Goal: Navigation & Orientation: Find specific page/section

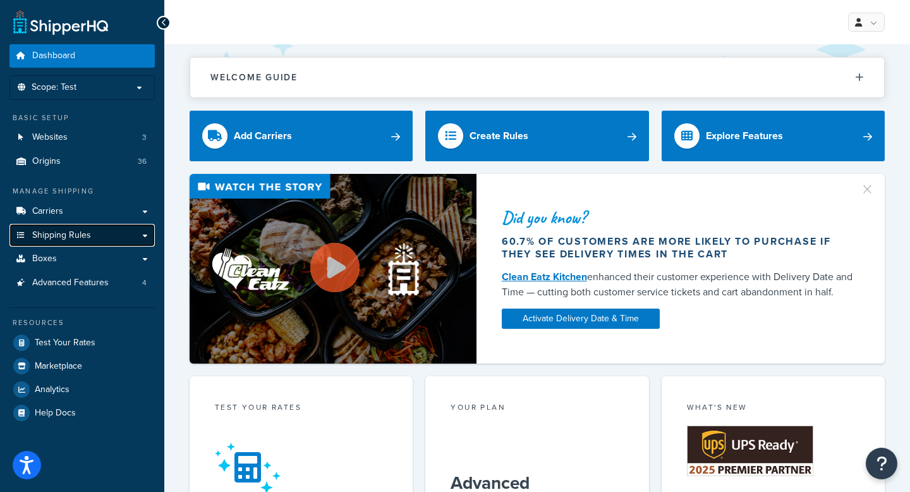
click at [145, 236] on link "Shipping Rules" at bounding box center [81, 235] width 145 height 23
click at [143, 232] on link "Shipping Rules" at bounding box center [81, 235] width 145 height 23
click at [100, 232] on link "Shipping Rules" at bounding box center [81, 235] width 145 height 23
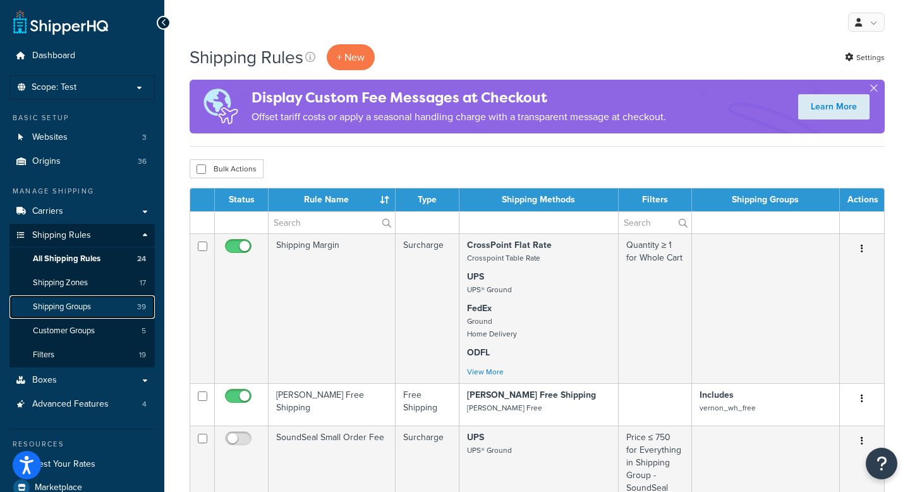
click at [92, 299] on link "Shipping Groups 39" at bounding box center [81, 306] width 145 height 23
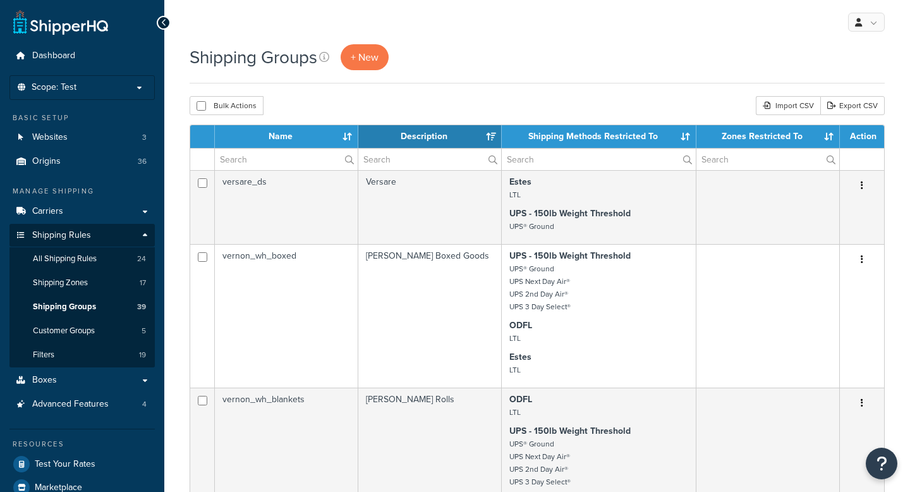
select select "15"
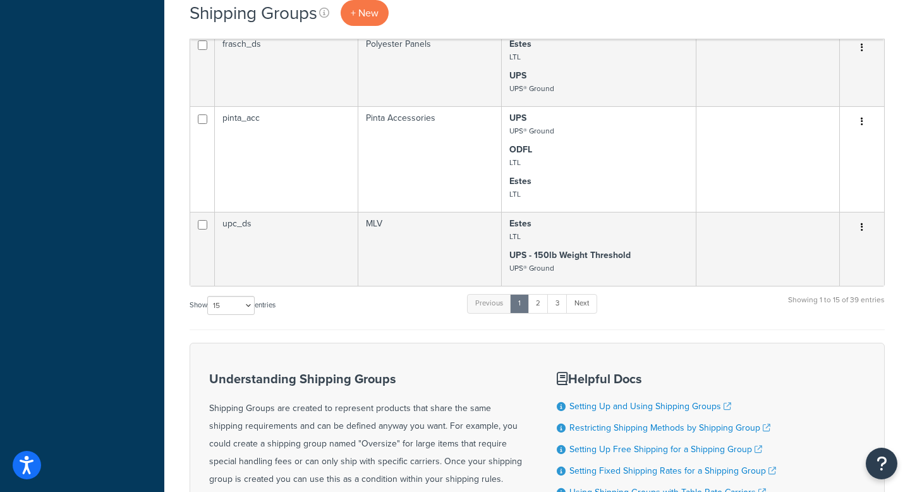
scroll to position [1210, 0]
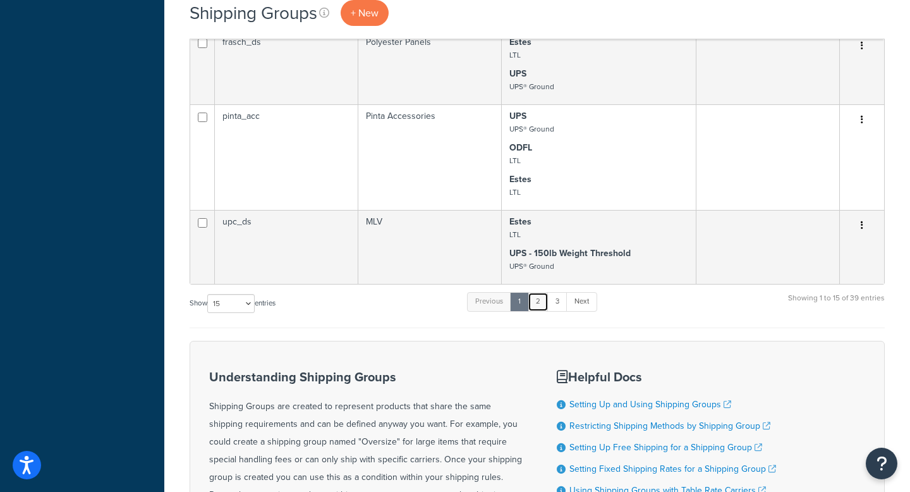
click at [545, 296] on link "2" at bounding box center [538, 301] width 21 height 19
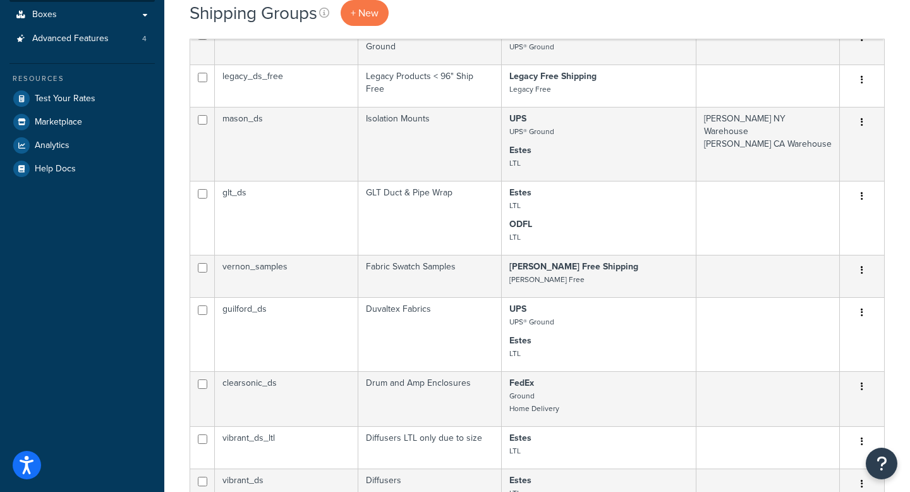
scroll to position [0, 0]
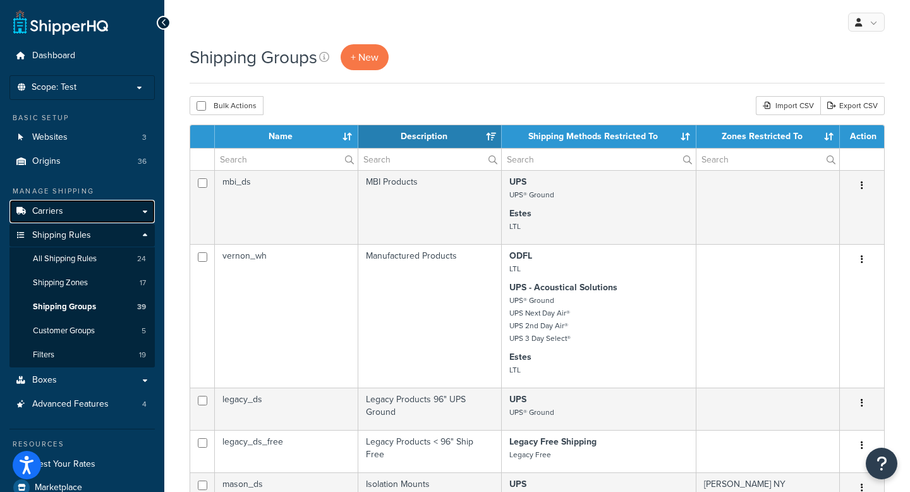
click at [59, 208] on span "Carriers" at bounding box center [47, 211] width 31 height 11
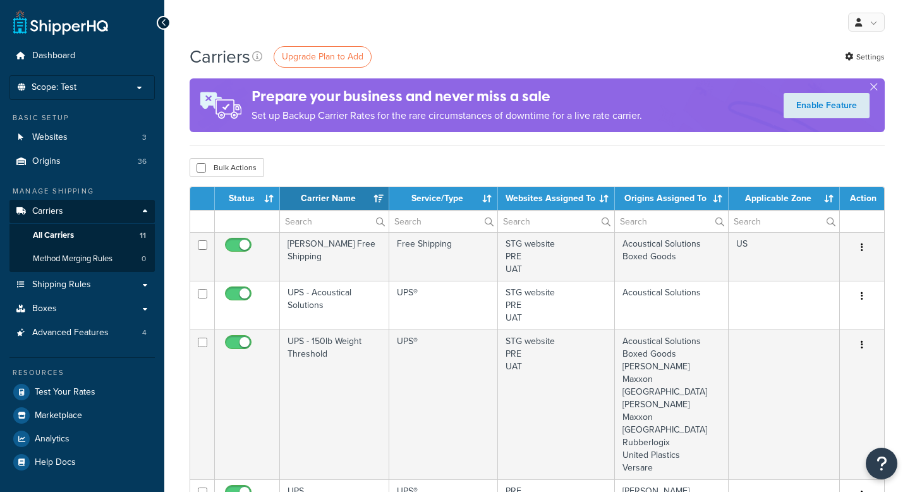
select select "15"
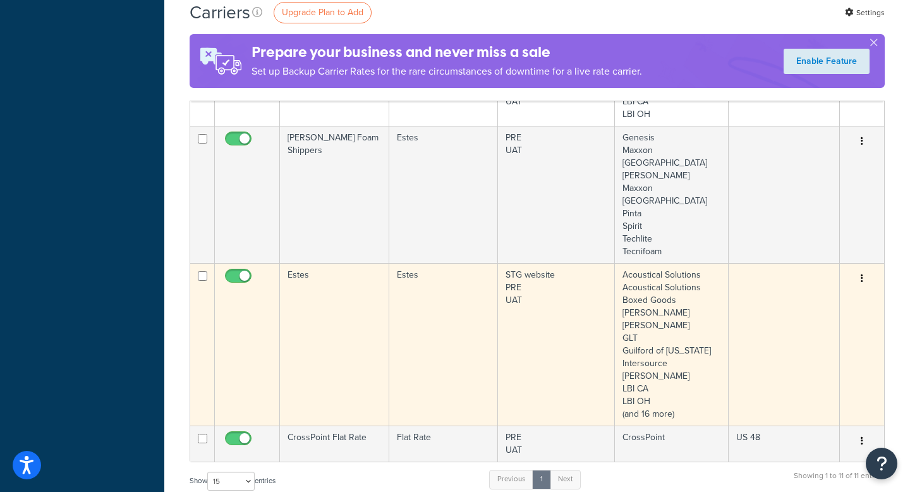
scroll to position [771, 0]
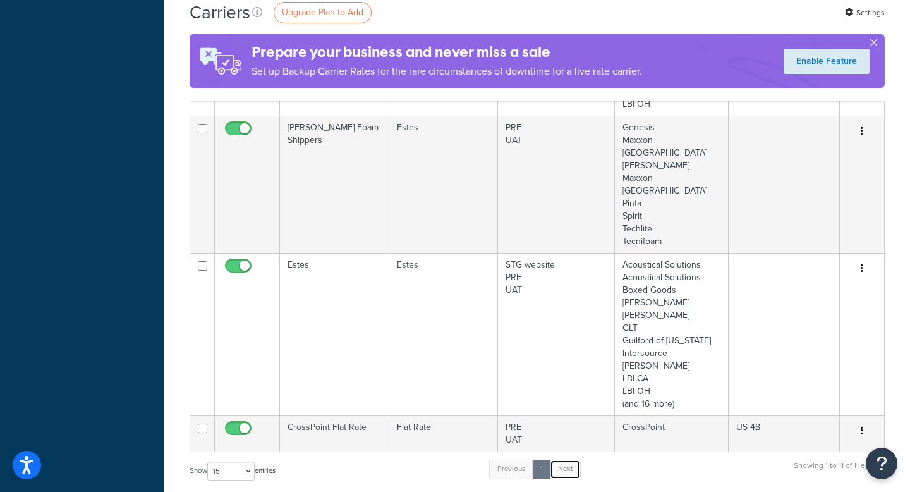
click at [571, 459] on link "Next" at bounding box center [565, 468] width 31 height 19
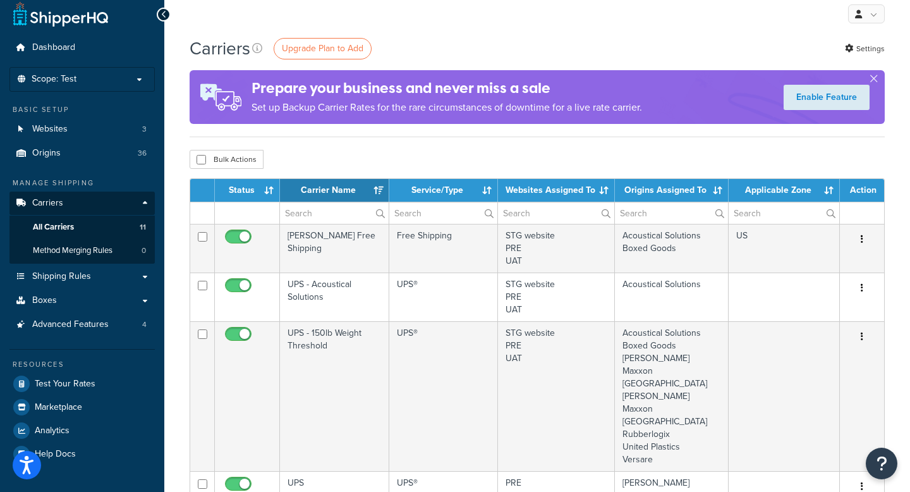
scroll to position [8, 0]
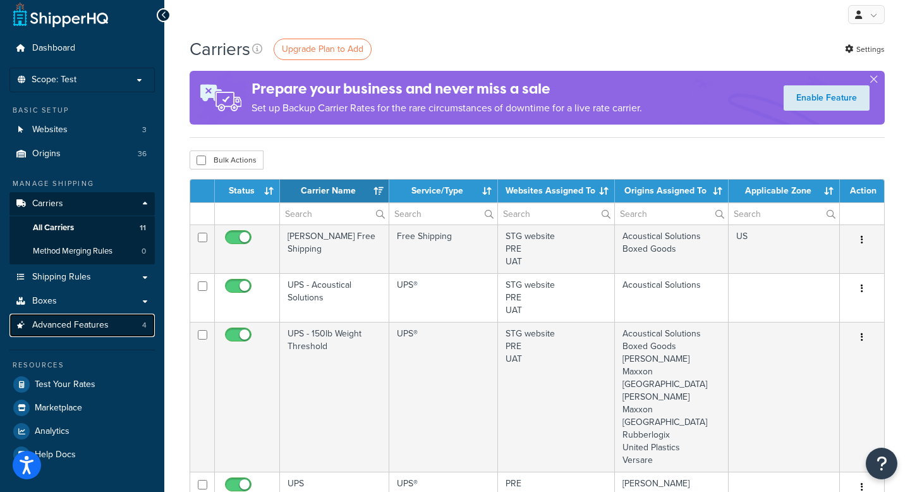
click at [63, 329] on span "Advanced Features" at bounding box center [70, 325] width 76 height 11
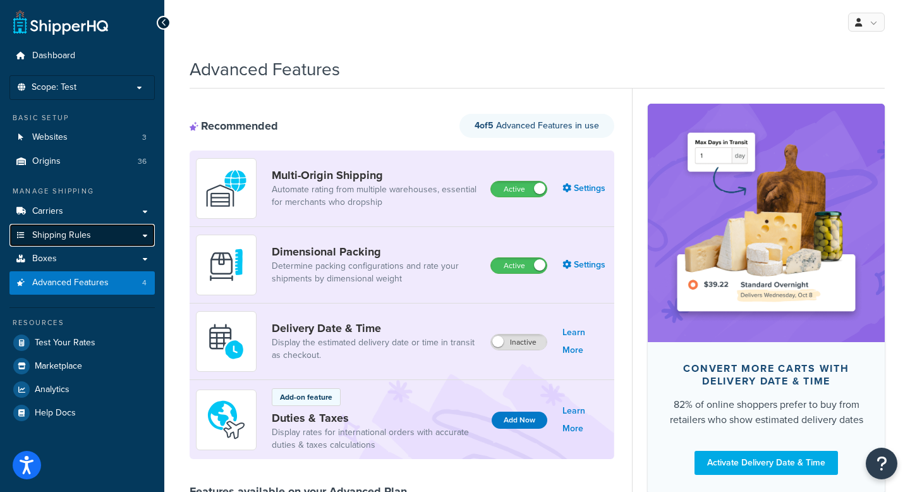
click at [63, 244] on link "Shipping Rules" at bounding box center [81, 235] width 145 height 23
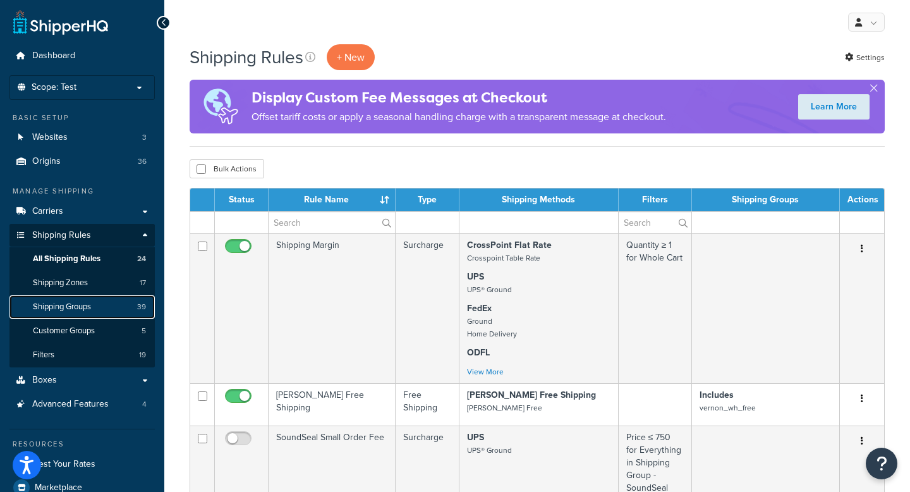
click at [57, 310] on span "Shipping Groups" at bounding box center [62, 306] width 58 height 11
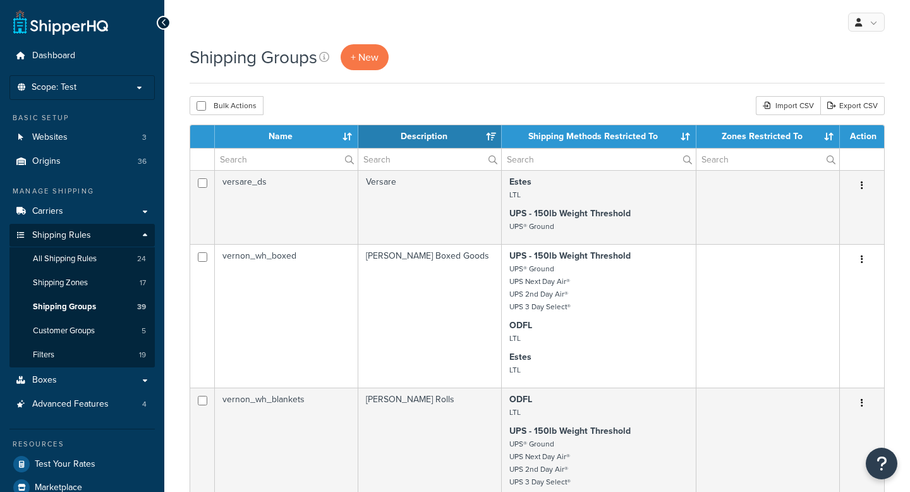
select select "15"
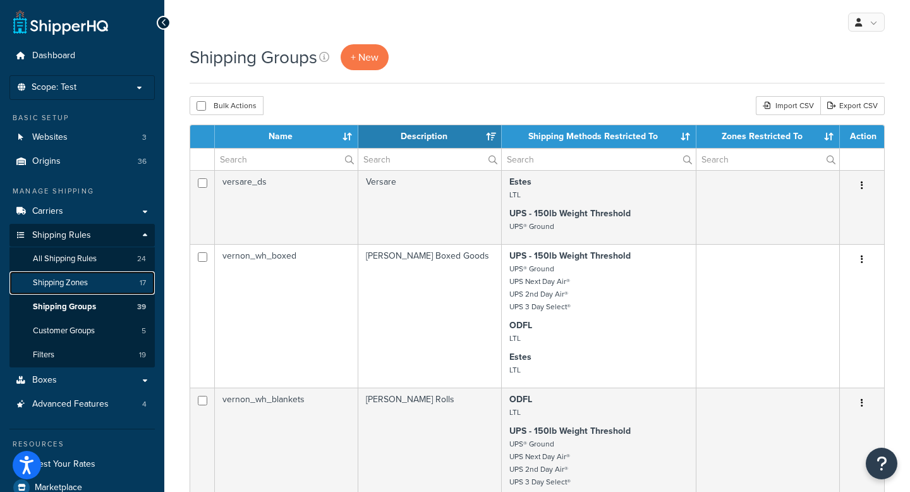
click at [56, 284] on span "Shipping Zones" at bounding box center [60, 282] width 55 height 11
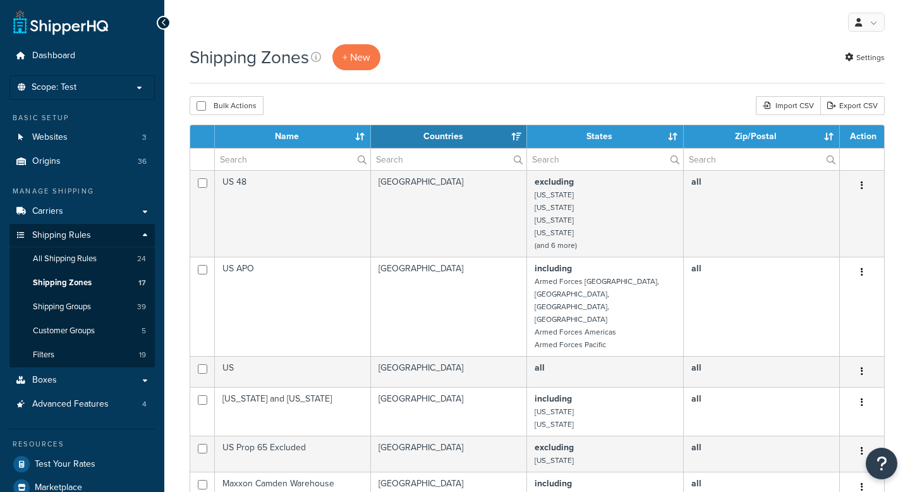
select select "15"
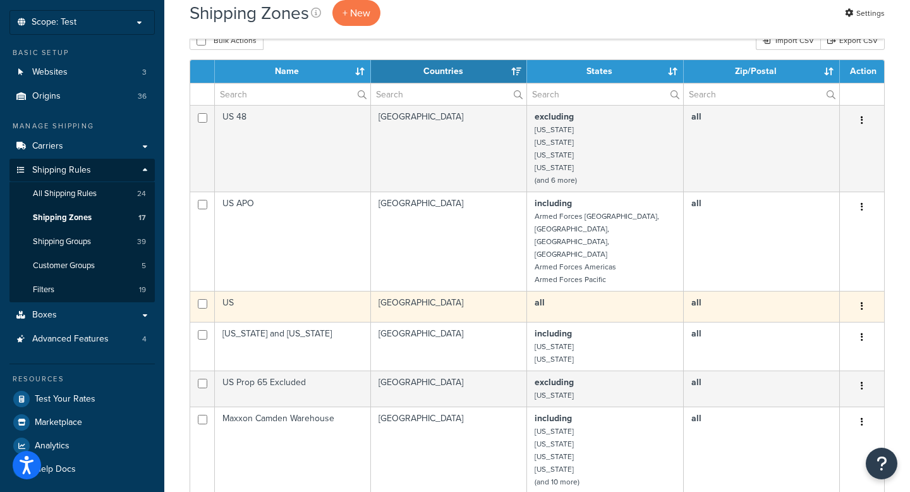
scroll to position [299, 0]
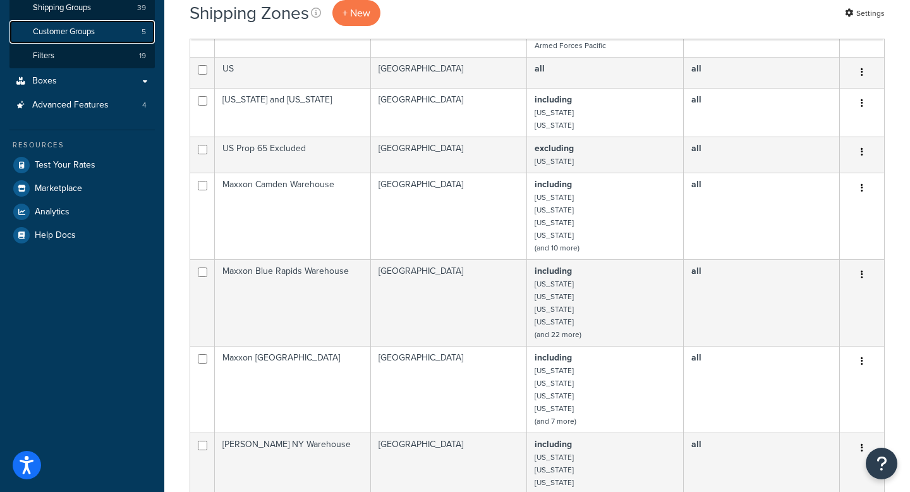
click at [83, 38] on link "Customer Groups 5" at bounding box center [81, 31] width 145 height 23
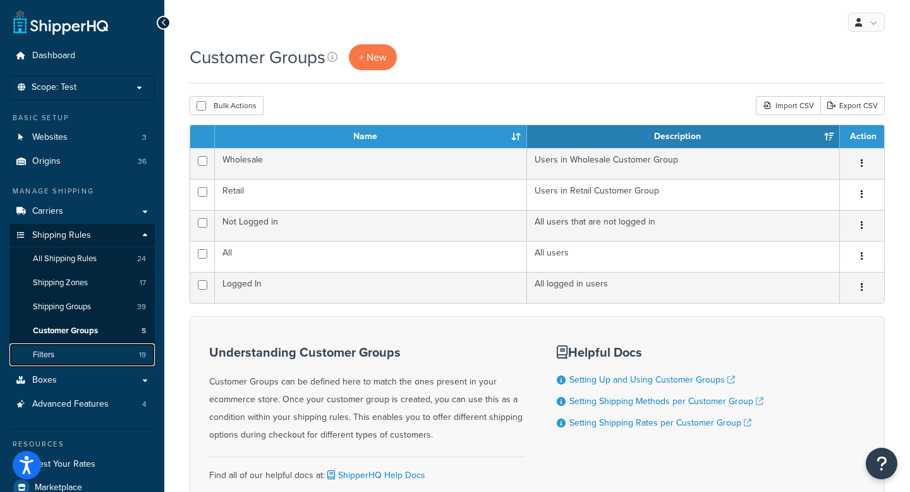
click at [49, 353] on span "Filters" at bounding box center [43, 354] width 21 height 11
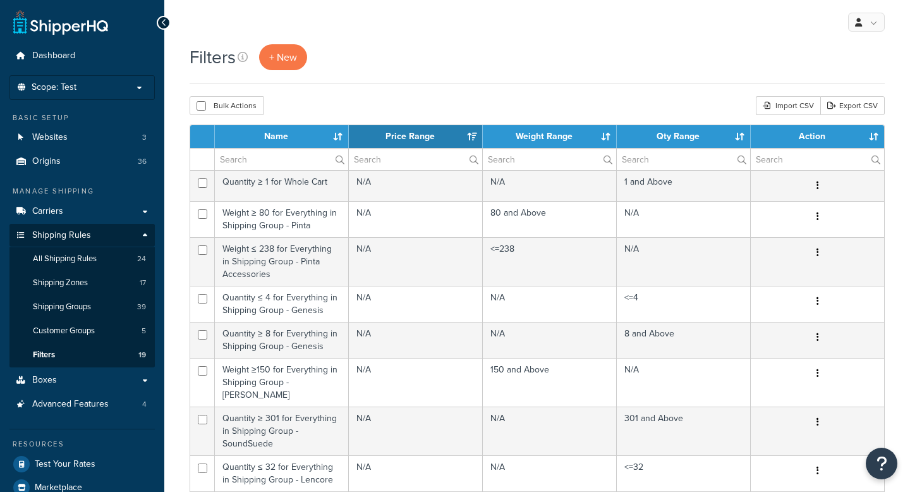
select select "15"
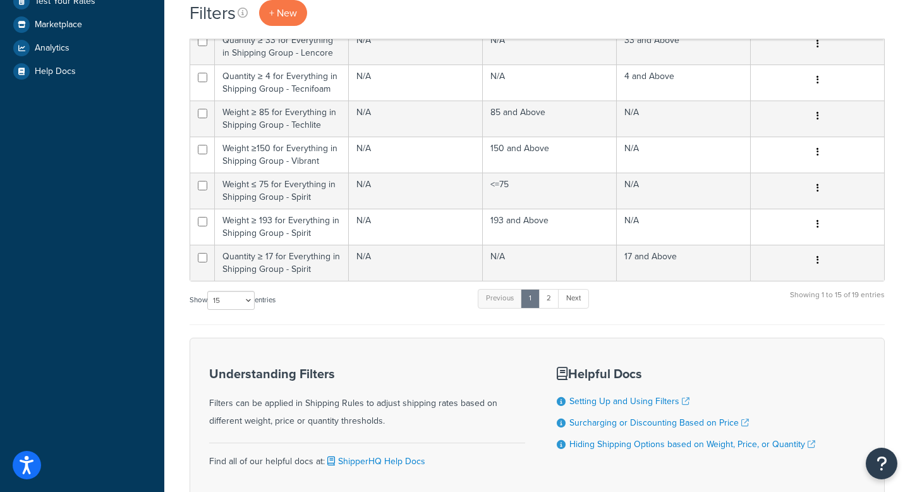
scroll to position [471, 0]
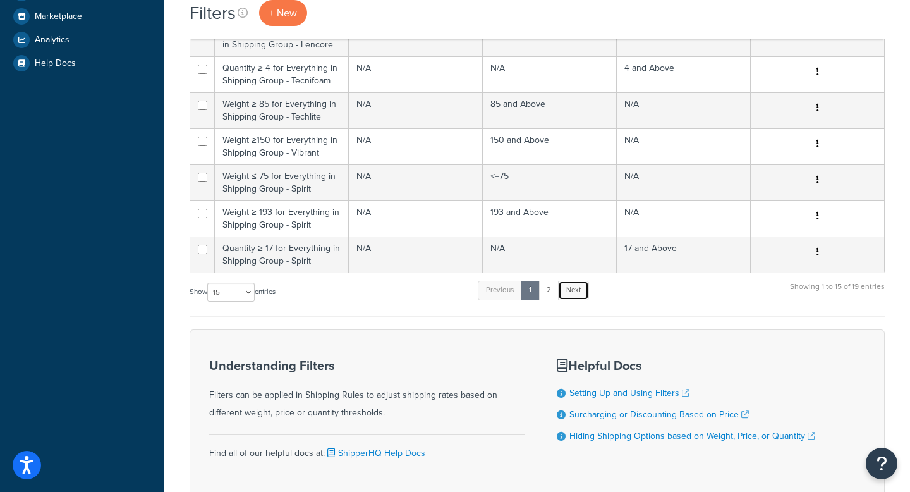
click at [582, 281] on link "Next" at bounding box center [573, 290] width 31 height 19
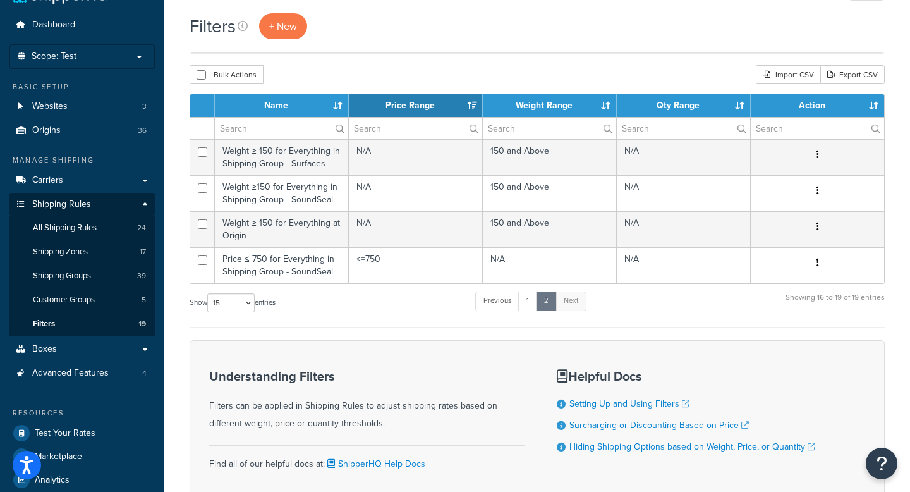
scroll to position [0, 0]
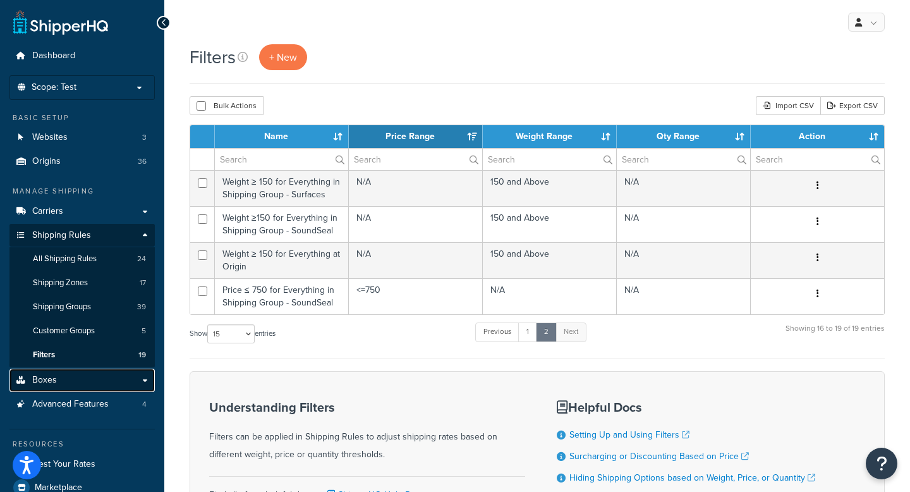
click at [148, 380] on link "Boxes" at bounding box center [81, 379] width 145 height 23
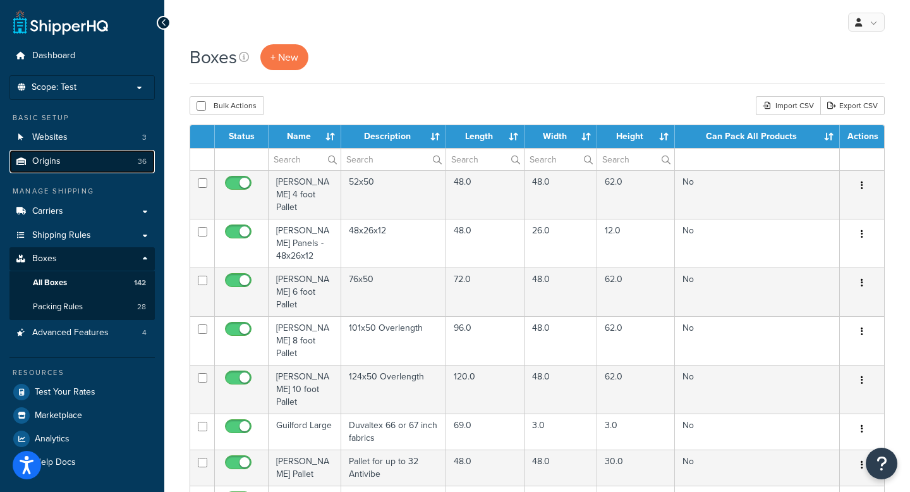
click at [54, 162] on span "Origins" at bounding box center [46, 161] width 28 height 11
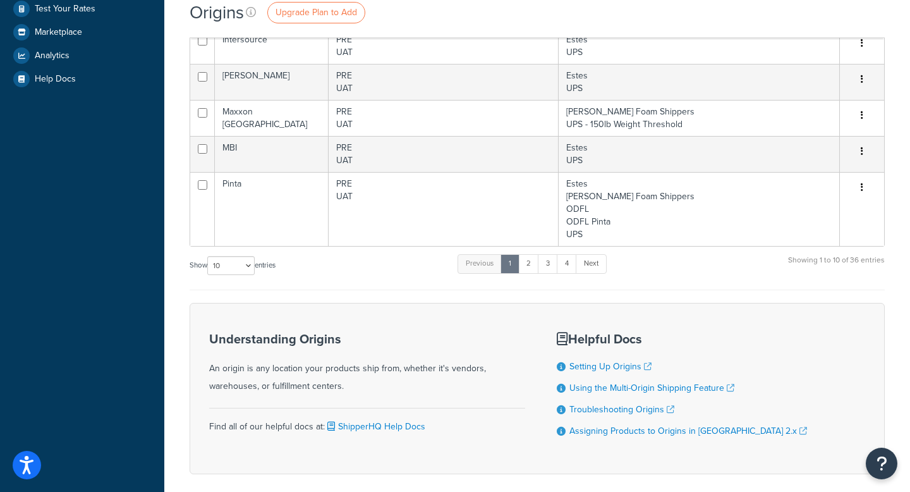
scroll to position [335, 0]
click at [534, 263] on link "2" at bounding box center [528, 262] width 21 height 19
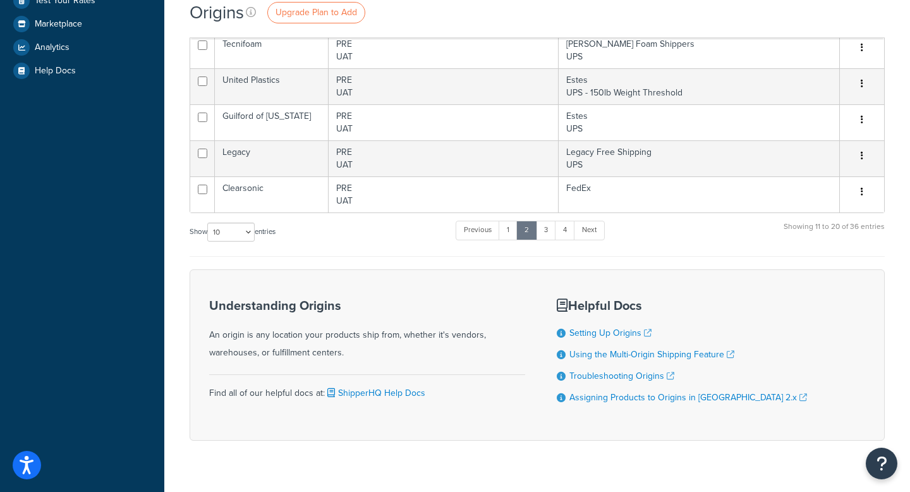
scroll to position [366, 0]
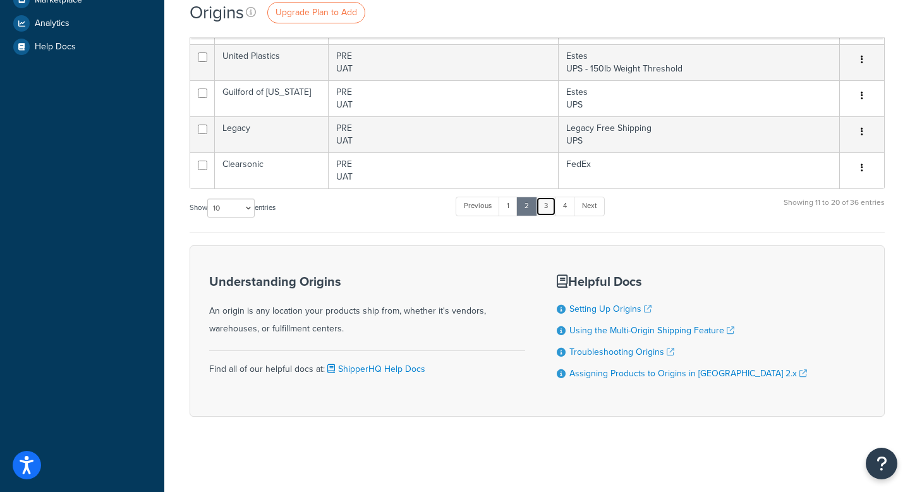
click at [554, 202] on link "3" at bounding box center [546, 205] width 20 height 19
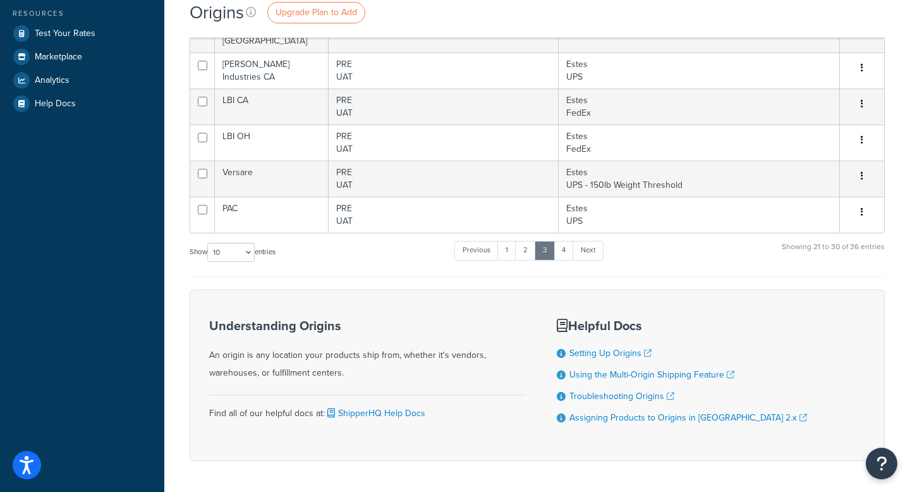
scroll to position [341, 0]
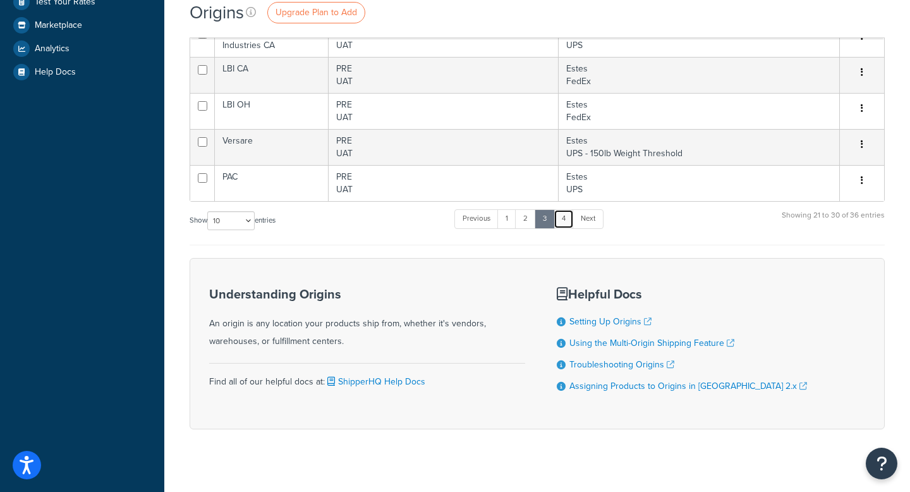
click at [563, 210] on link "4" at bounding box center [563, 218] width 20 height 19
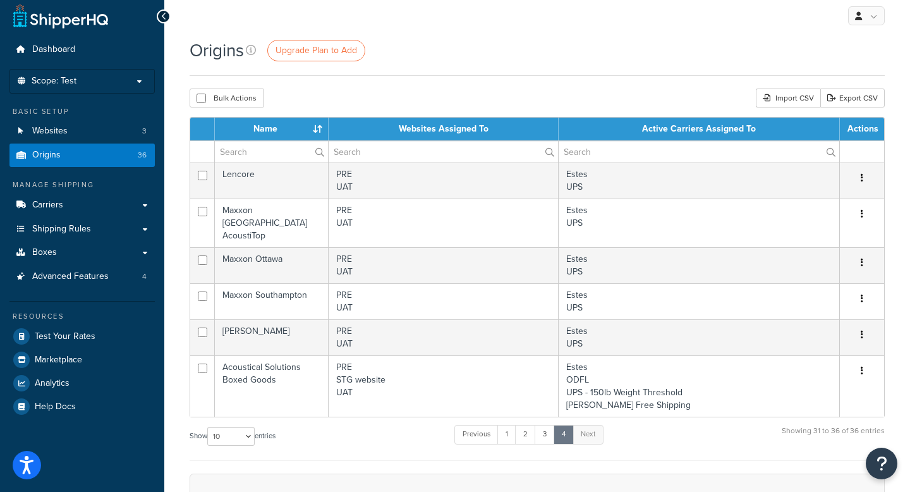
scroll to position [0, 0]
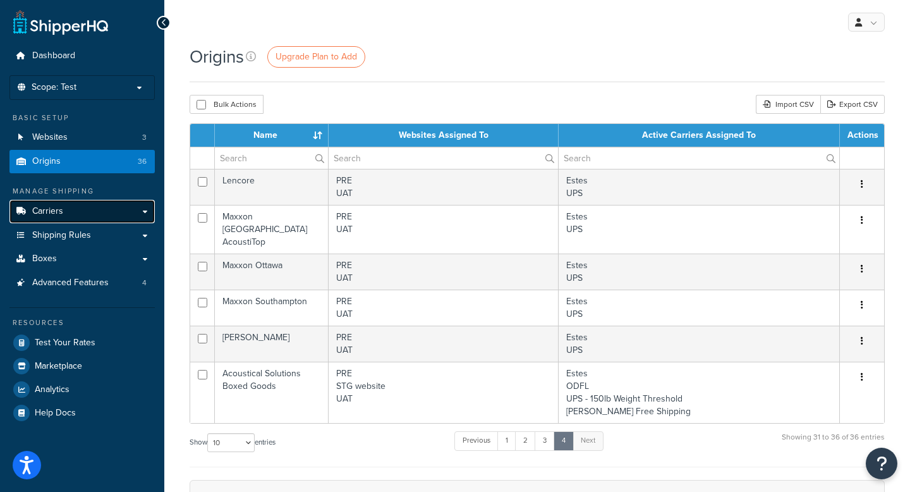
click at [47, 210] on span "Carriers" at bounding box center [47, 211] width 31 height 11
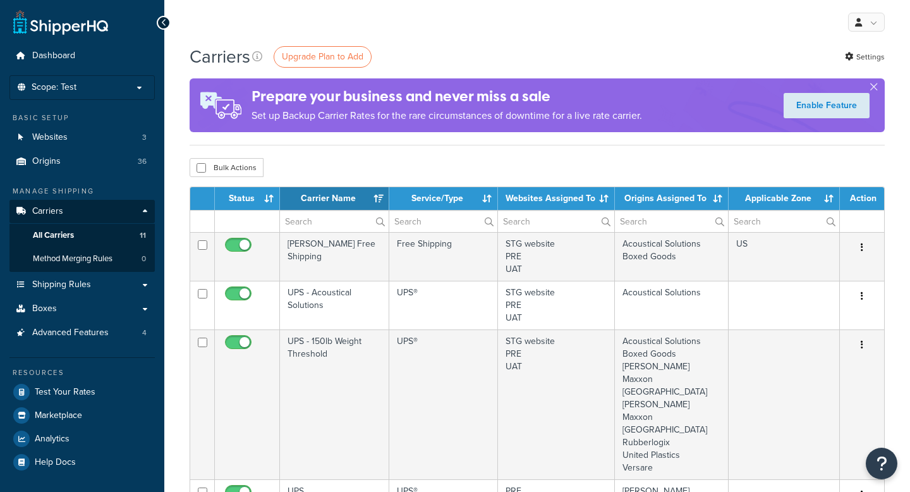
select select "15"
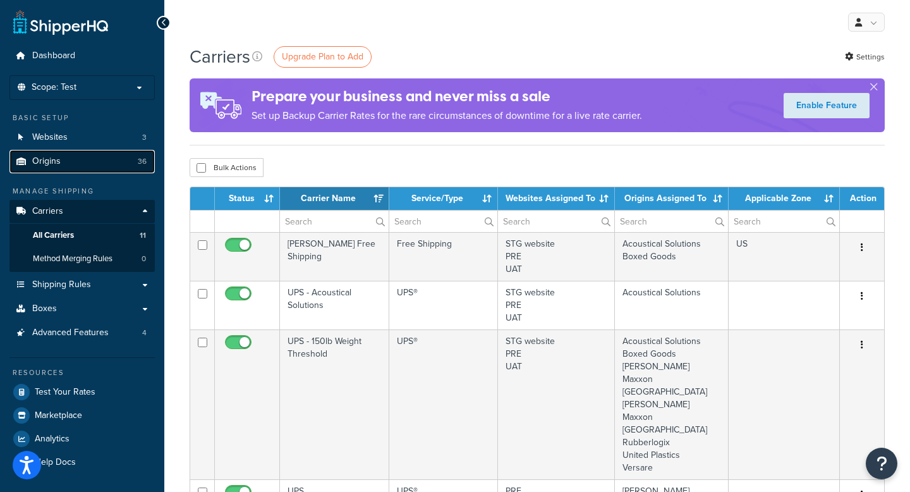
click at [59, 164] on span "Origins" at bounding box center [46, 161] width 28 height 11
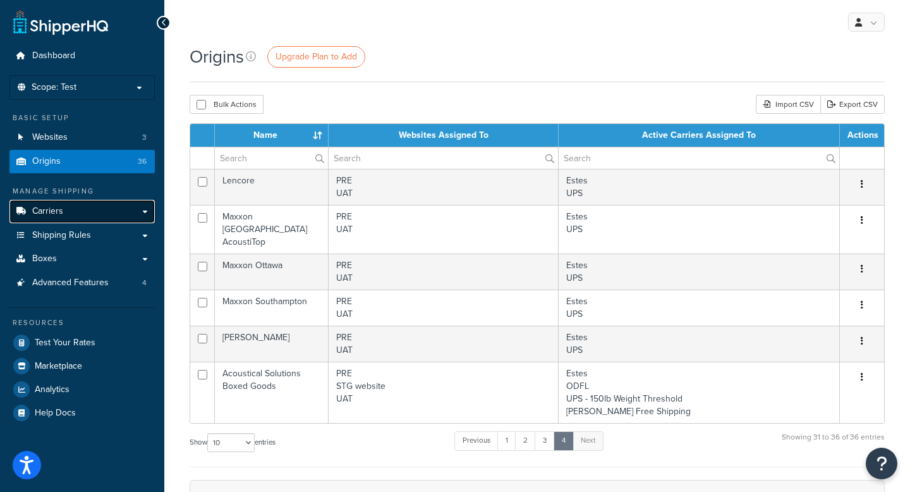
click at [99, 208] on link "Carriers" at bounding box center [81, 211] width 145 height 23
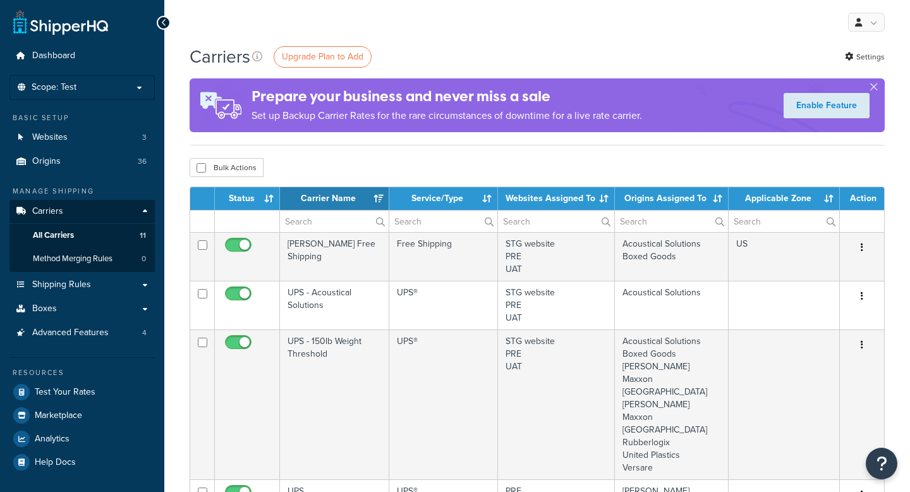
select select "15"
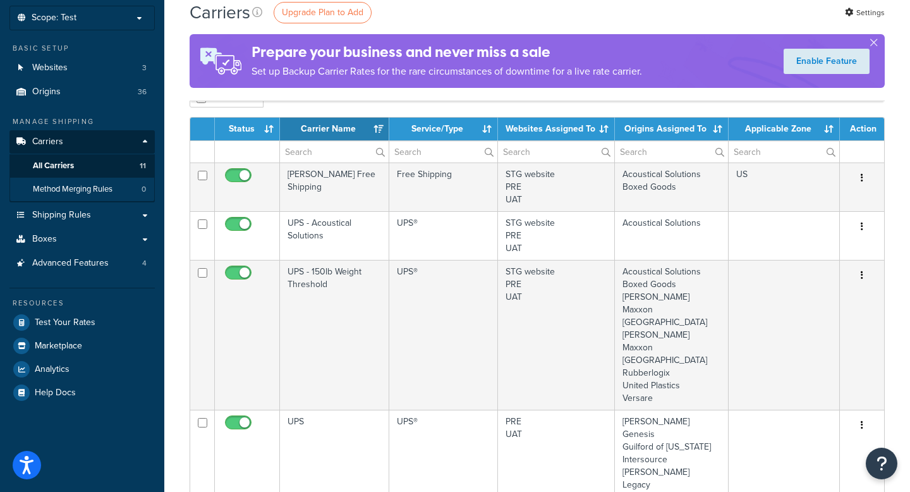
scroll to position [68, 0]
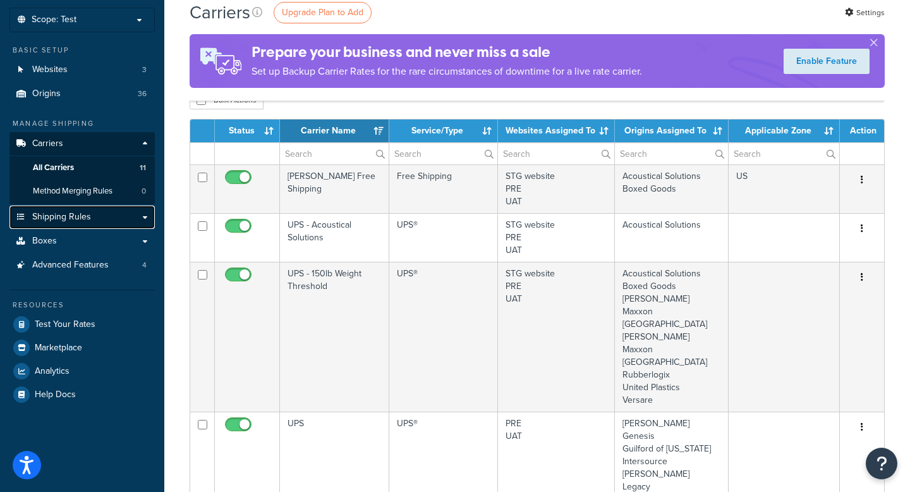
click at [63, 217] on span "Shipping Rules" at bounding box center [61, 217] width 59 height 11
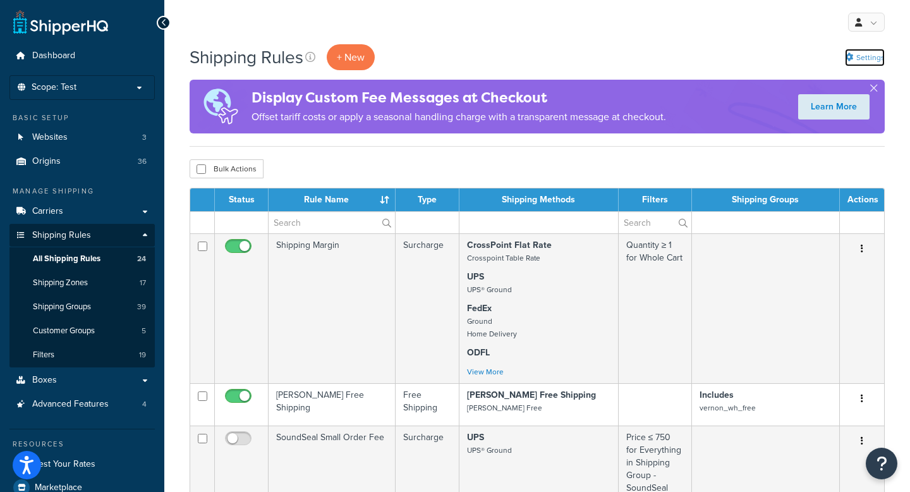
click at [872, 54] on link "Settings" at bounding box center [865, 58] width 40 height 18
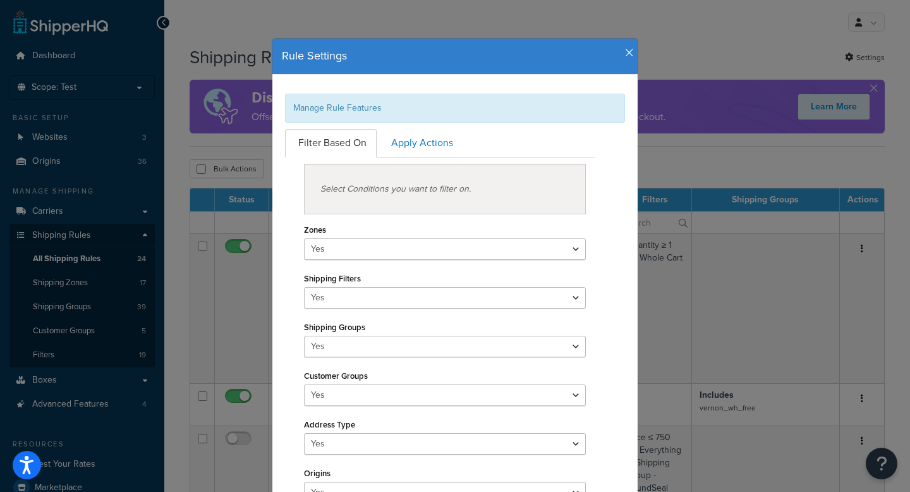
click at [630, 47] on icon "button" at bounding box center [629, 52] width 9 height 11
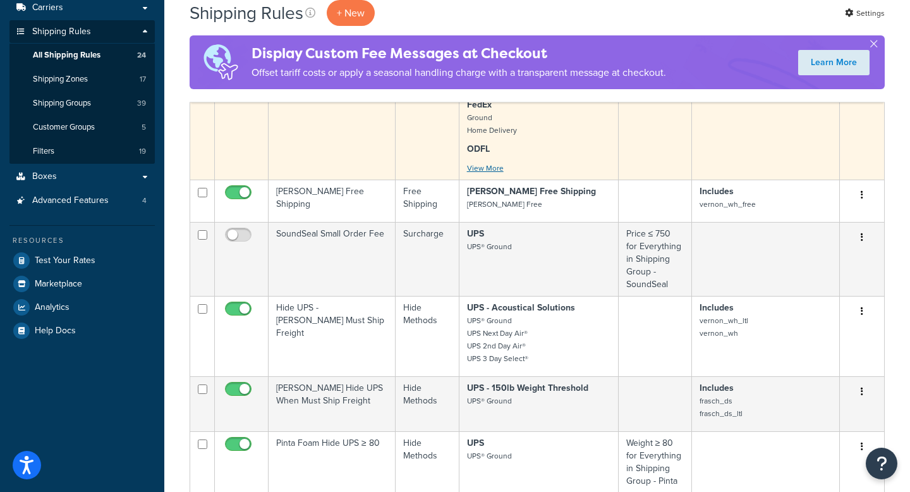
scroll to position [326, 0]
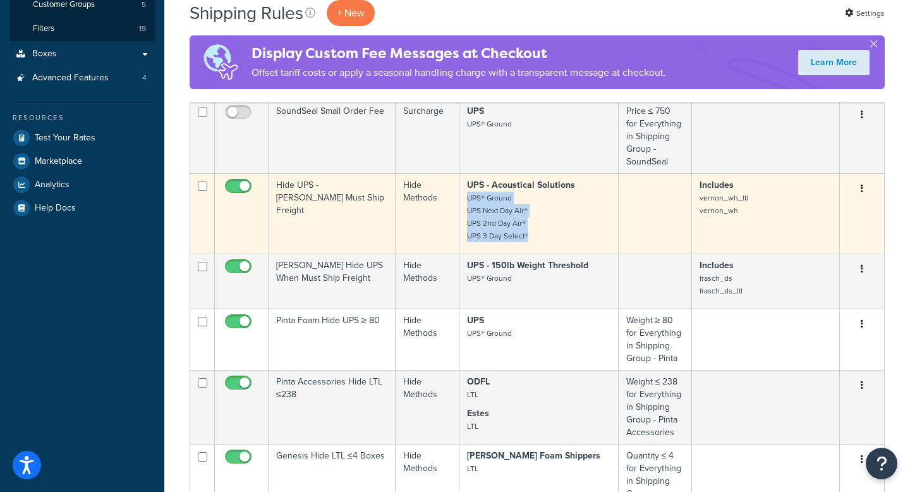
drag, startPoint x: 537, startPoint y: 239, endPoint x: 467, endPoint y: 199, distance: 80.6
click at [467, 199] on p "UPS - Acoustical Solutions UPS® Ground UPS Next Day Air® UPS 2nd Day Air® UPS 3…" at bounding box center [538, 210] width 143 height 63
copy small "UPS® Ground UPS Next Day Air® UPS 2nd Day Air® UPS 3 Day Select®"
